Goal: Task Accomplishment & Management: Manage account settings

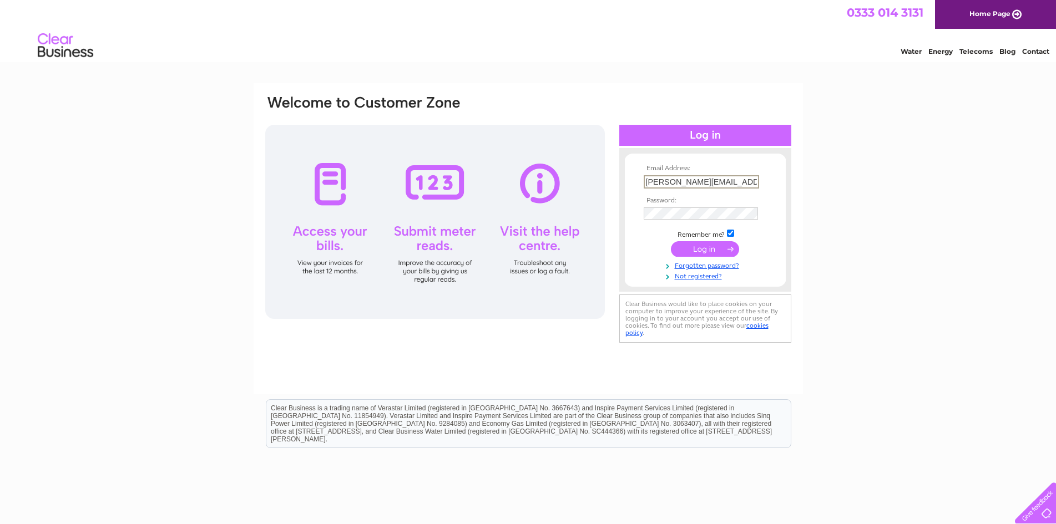
type input "[PERSON_NAME][EMAIL_ADDRESS][DOMAIN_NAME]"
click at [704, 247] on input "submit" at bounding box center [705, 249] width 68 height 16
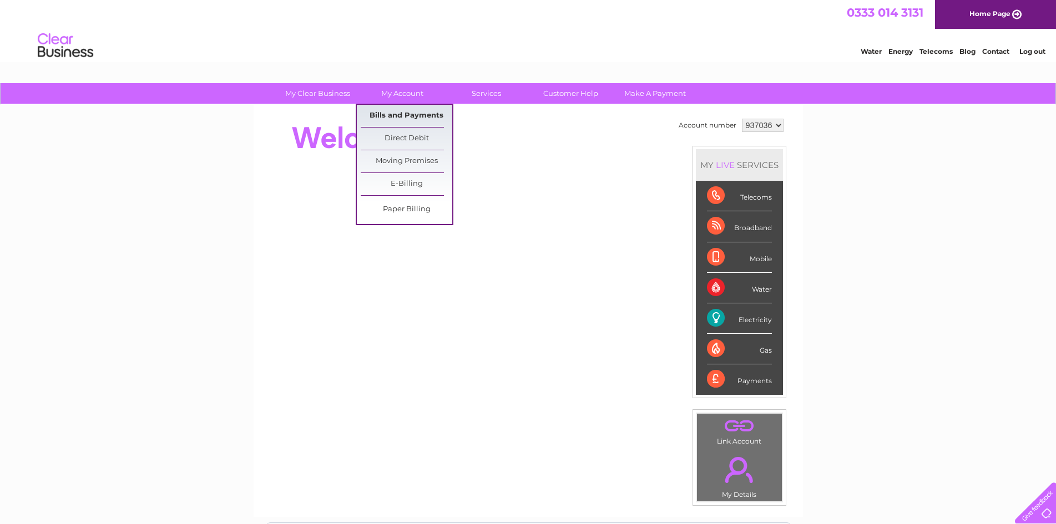
click at [400, 114] on link "Bills and Payments" at bounding box center [407, 116] width 92 height 22
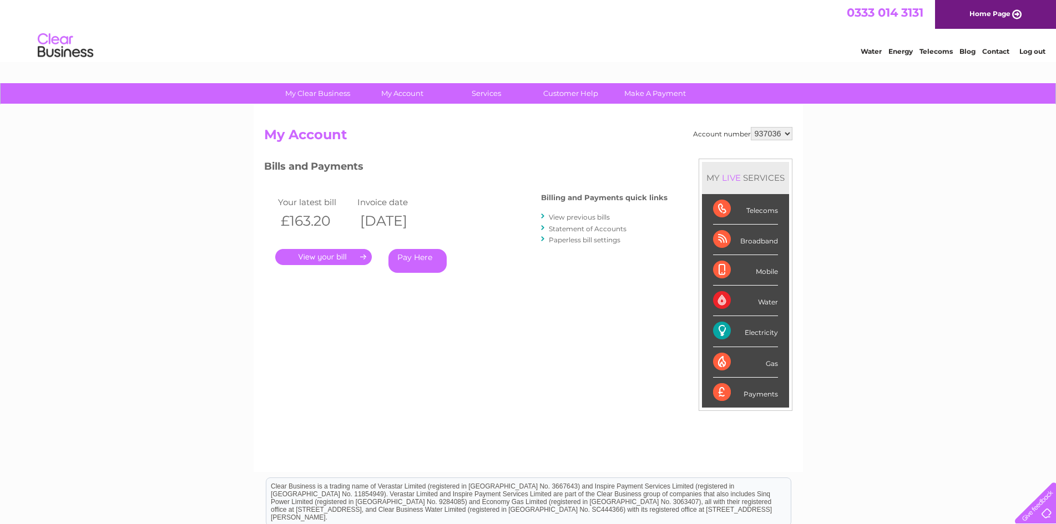
click at [327, 259] on link "." at bounding box center [323, 257] width 97 height 16
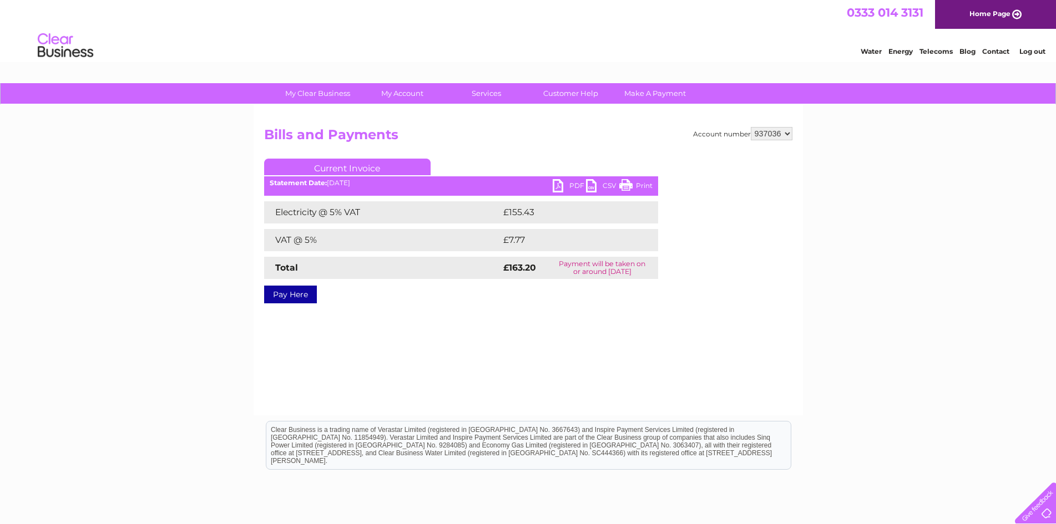
click at [564, 183] on link "PDF" at bounding box center [569, 187] width 33 height 16
click at [1034, 50] on link "Log out" at bounding box center [1032, 51] width 26 height 8
